Goal: Transaction & Acquisition: Purchase product/service

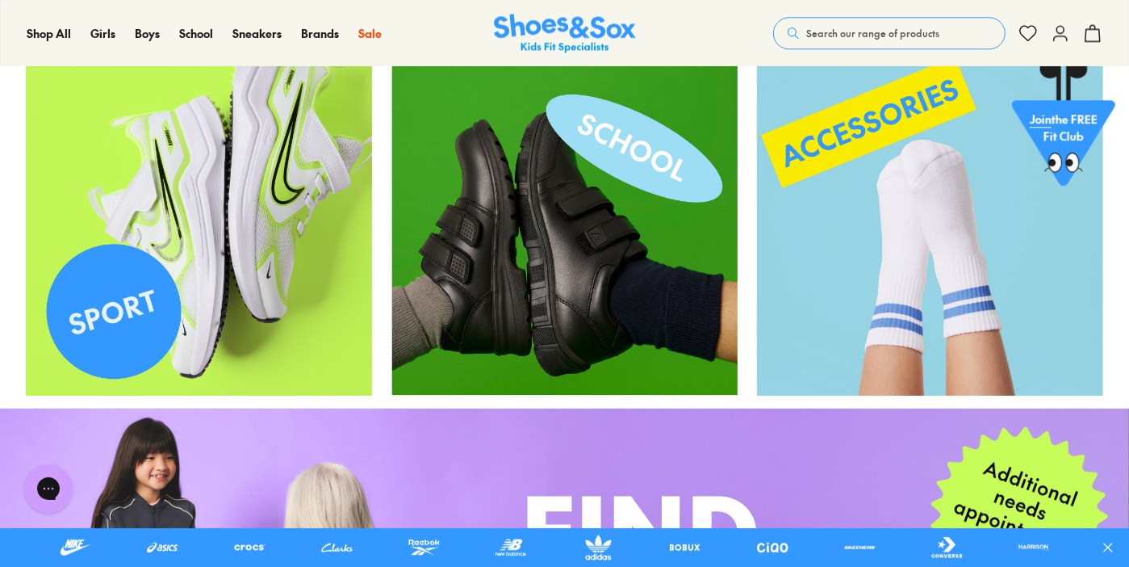
click at [581, 31] on img at bounding box center [565, 34] width 142 height 40
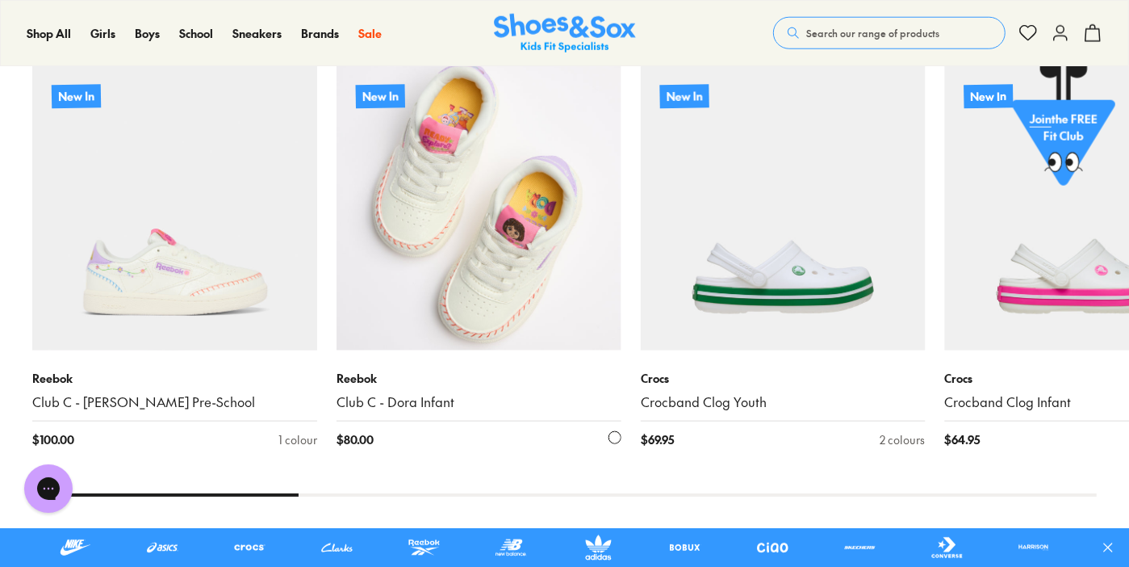
scroll to position [1157, 0]
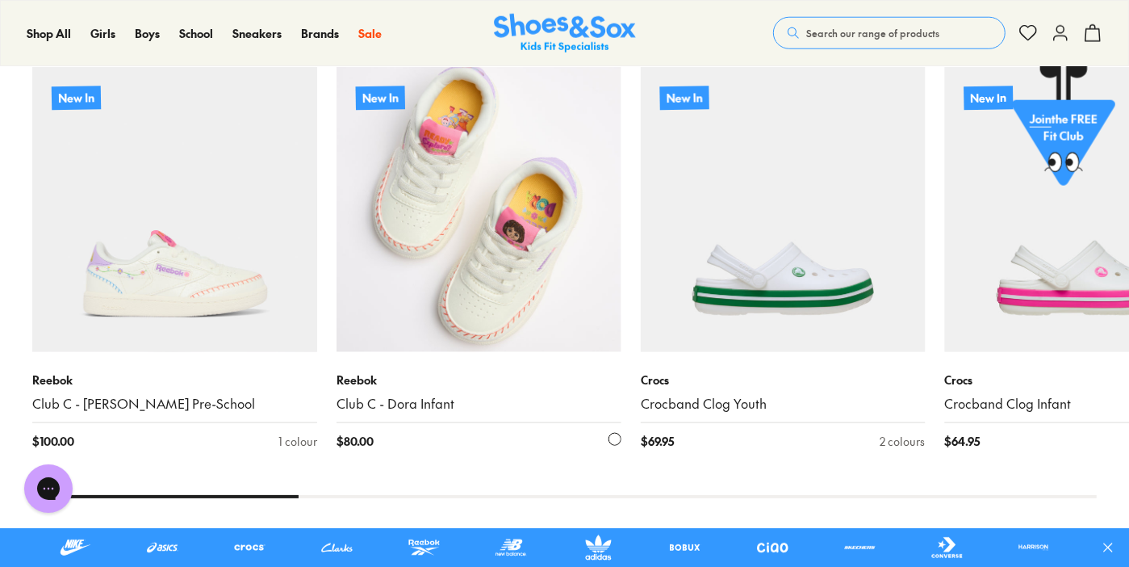
click at [526, 254] on img at bounding box center [479, 209] width 285 height 285
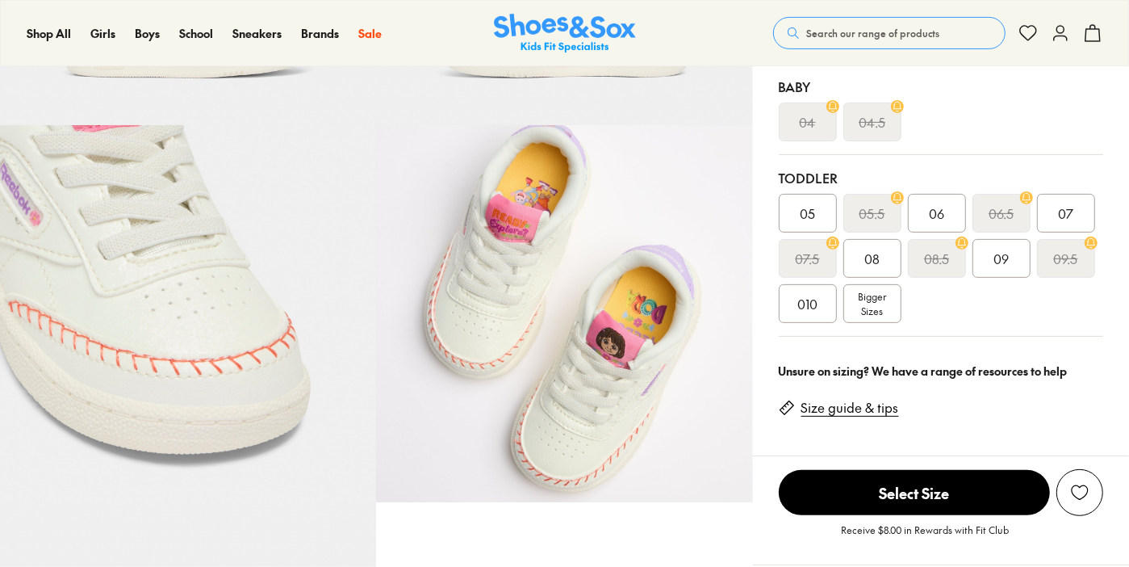
select select "*"
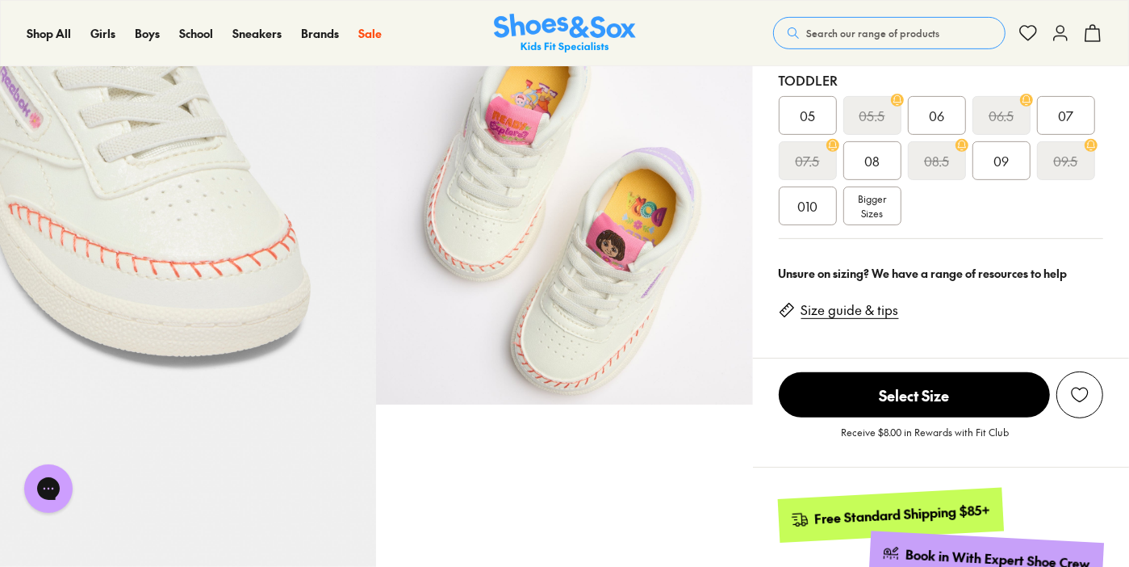
scroll to position [444, 0]
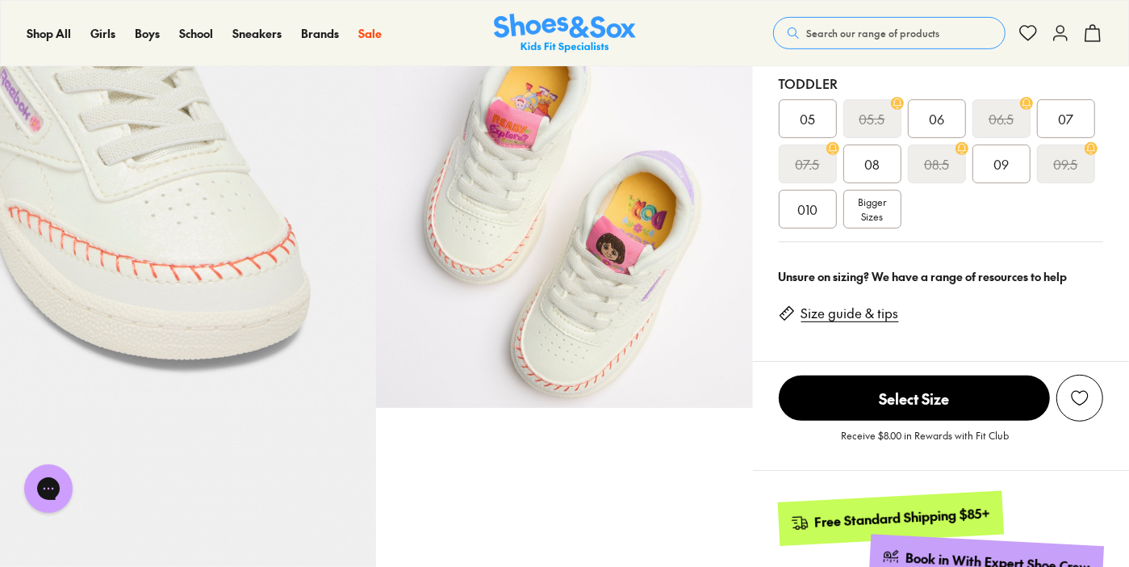
click at [630, 248] on img at bounding box center [564, 219] width 376 height 376
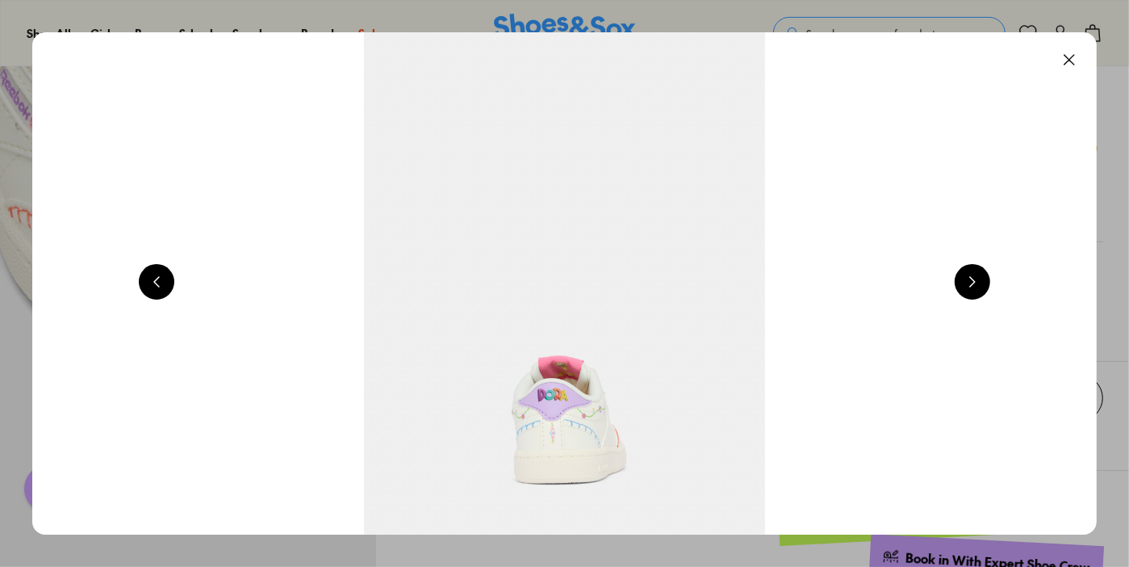
scroll to position [0, 4283]
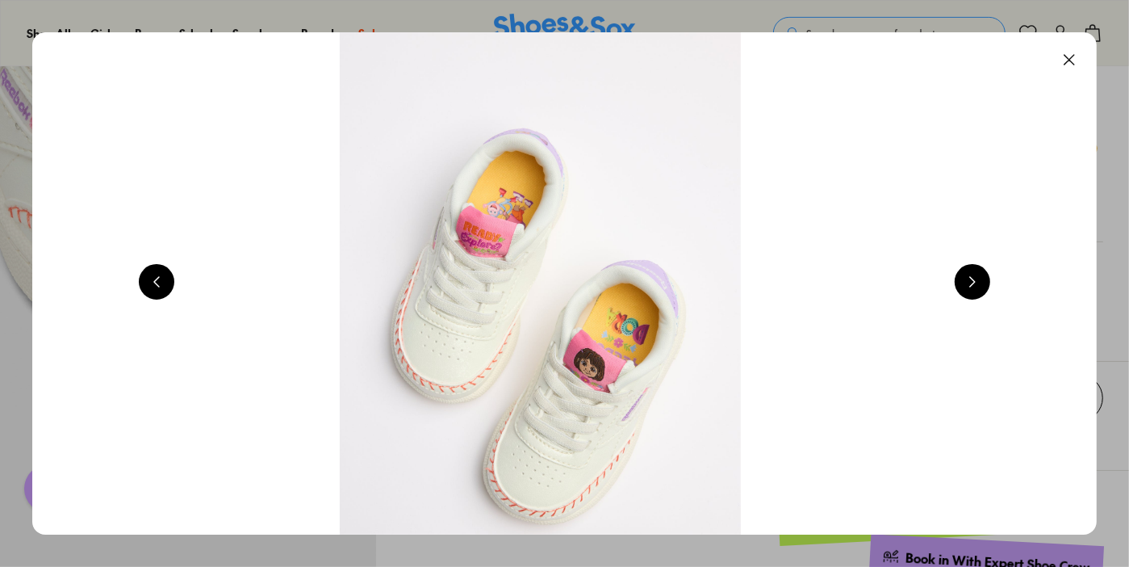
click at [1076, 56] on button at bounding box center [1070, 60] width 36 height 36
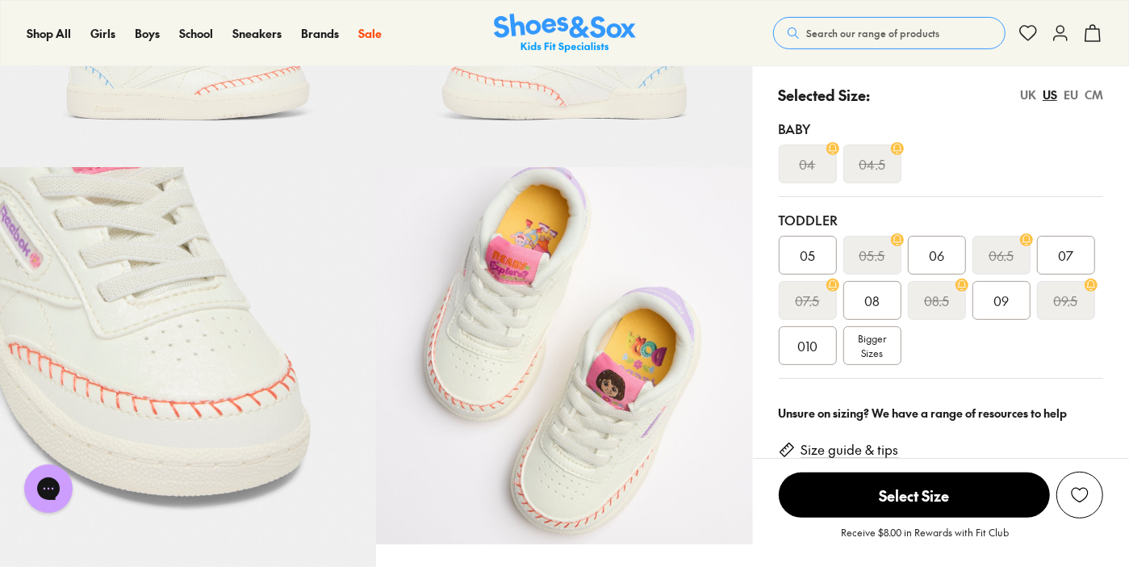
scroll to position [307, 0]
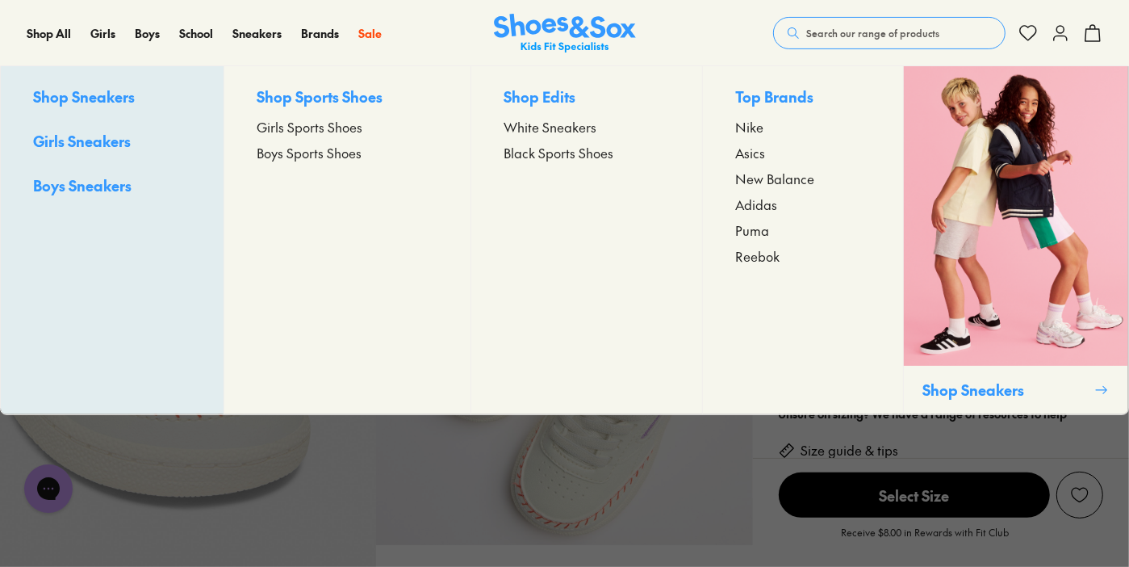
scroll to position [444, 0]
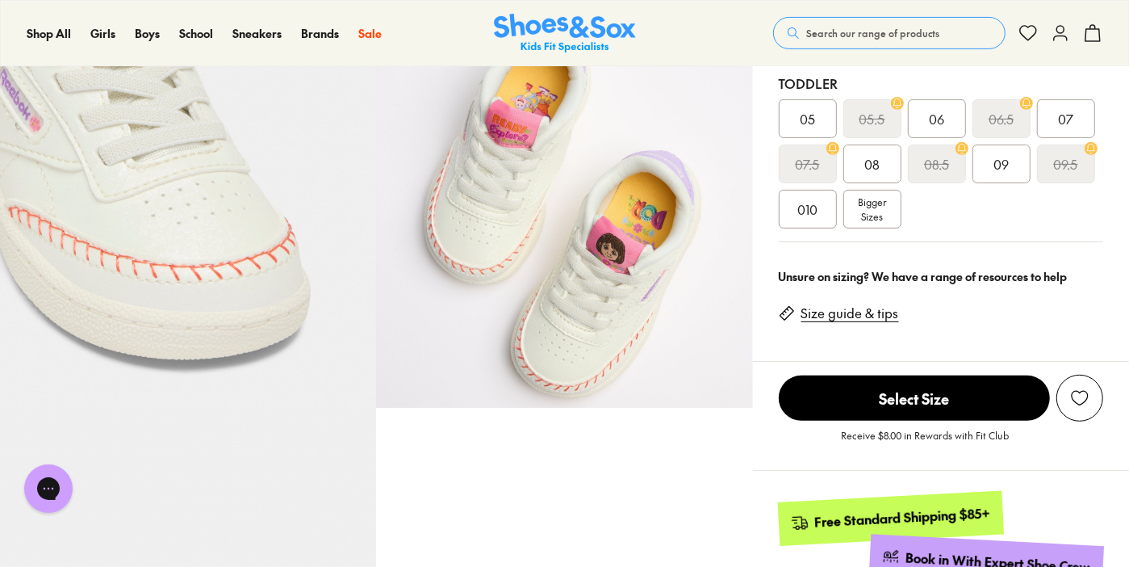
click at [883, 216] on span "Bigger Sizes" at bounding box center [872, 209] width 28 height 29
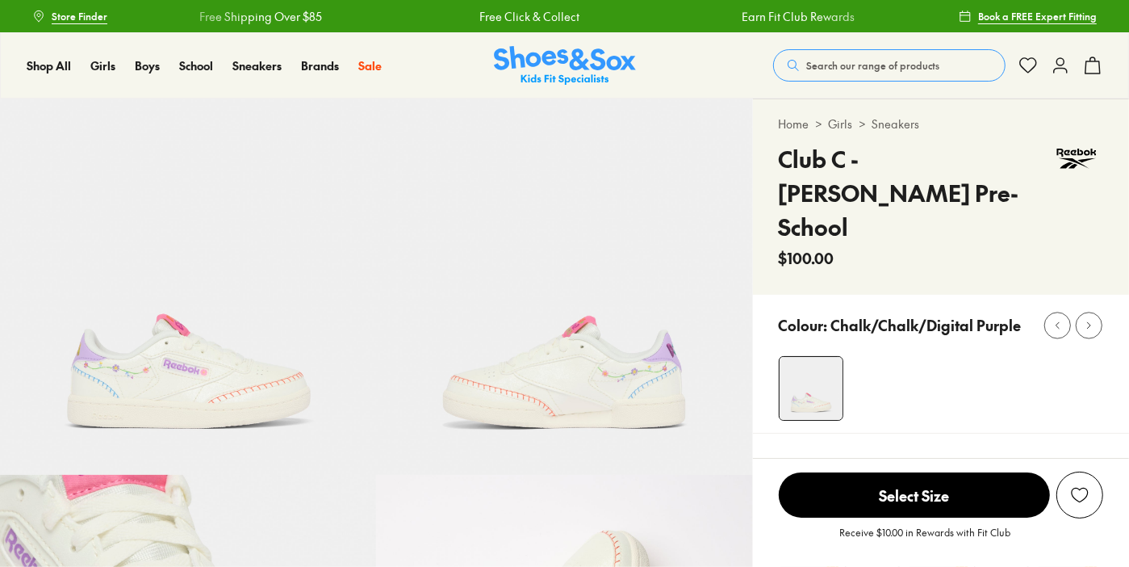
select select "*"
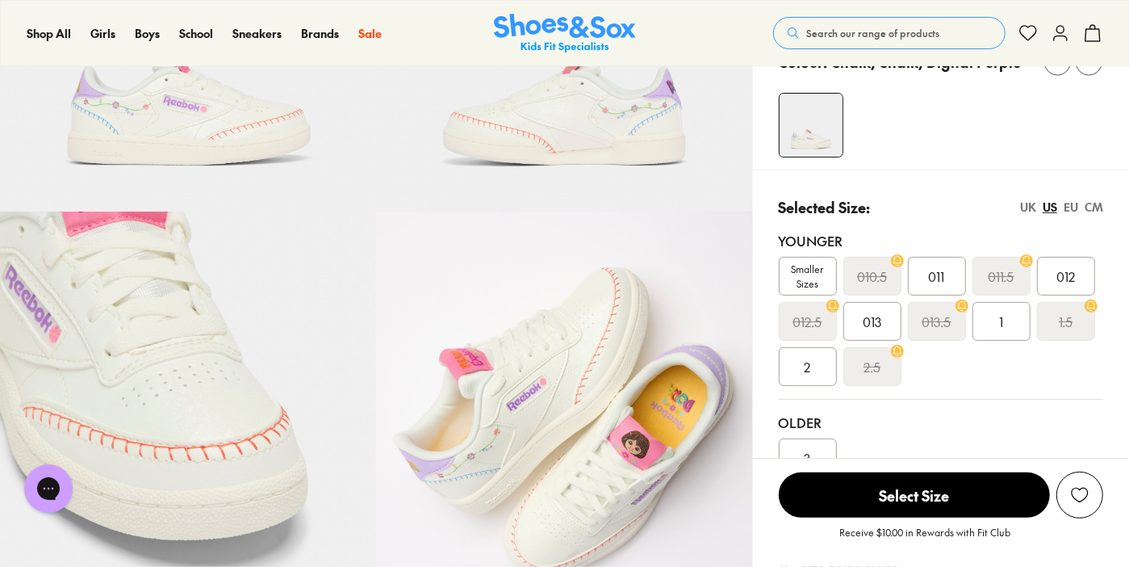
scroll to position [262, 0]
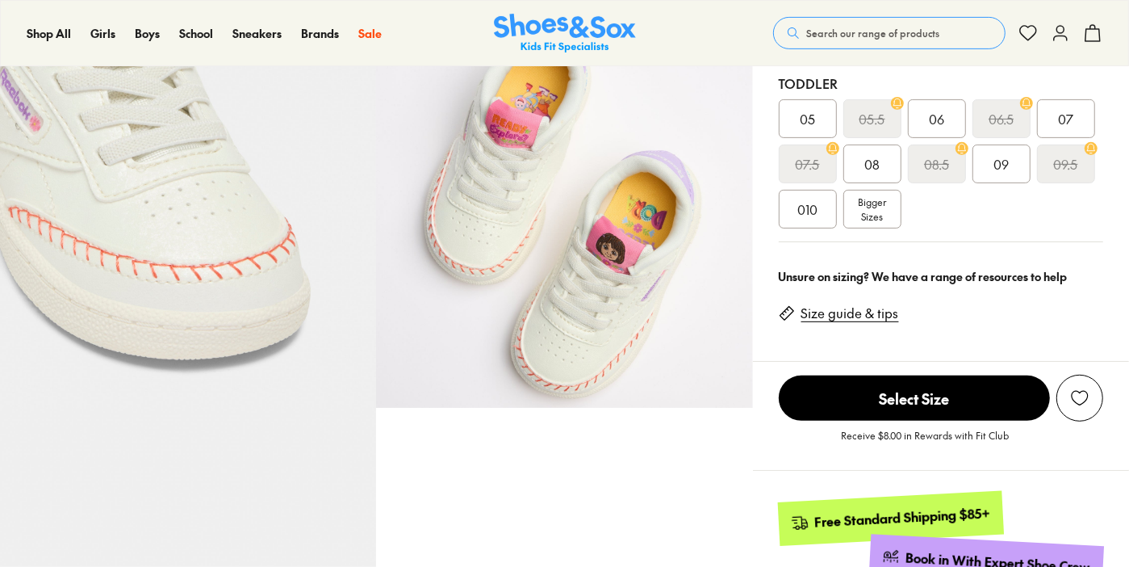
select select "*"
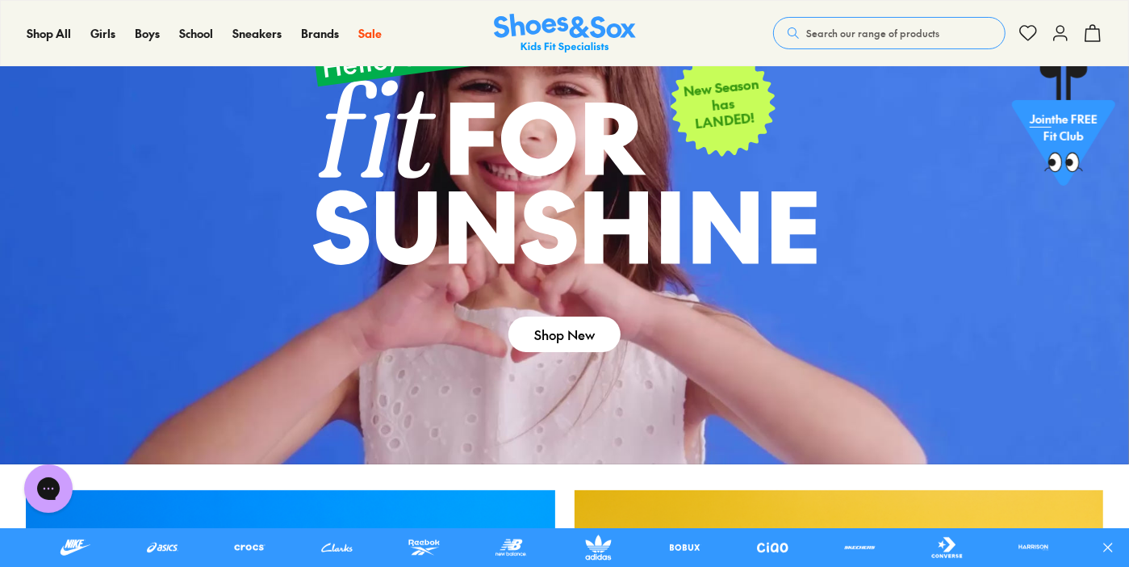
scroll to position [87, 0]
